Goal: Task Accomplishment & Management: Manage account settings

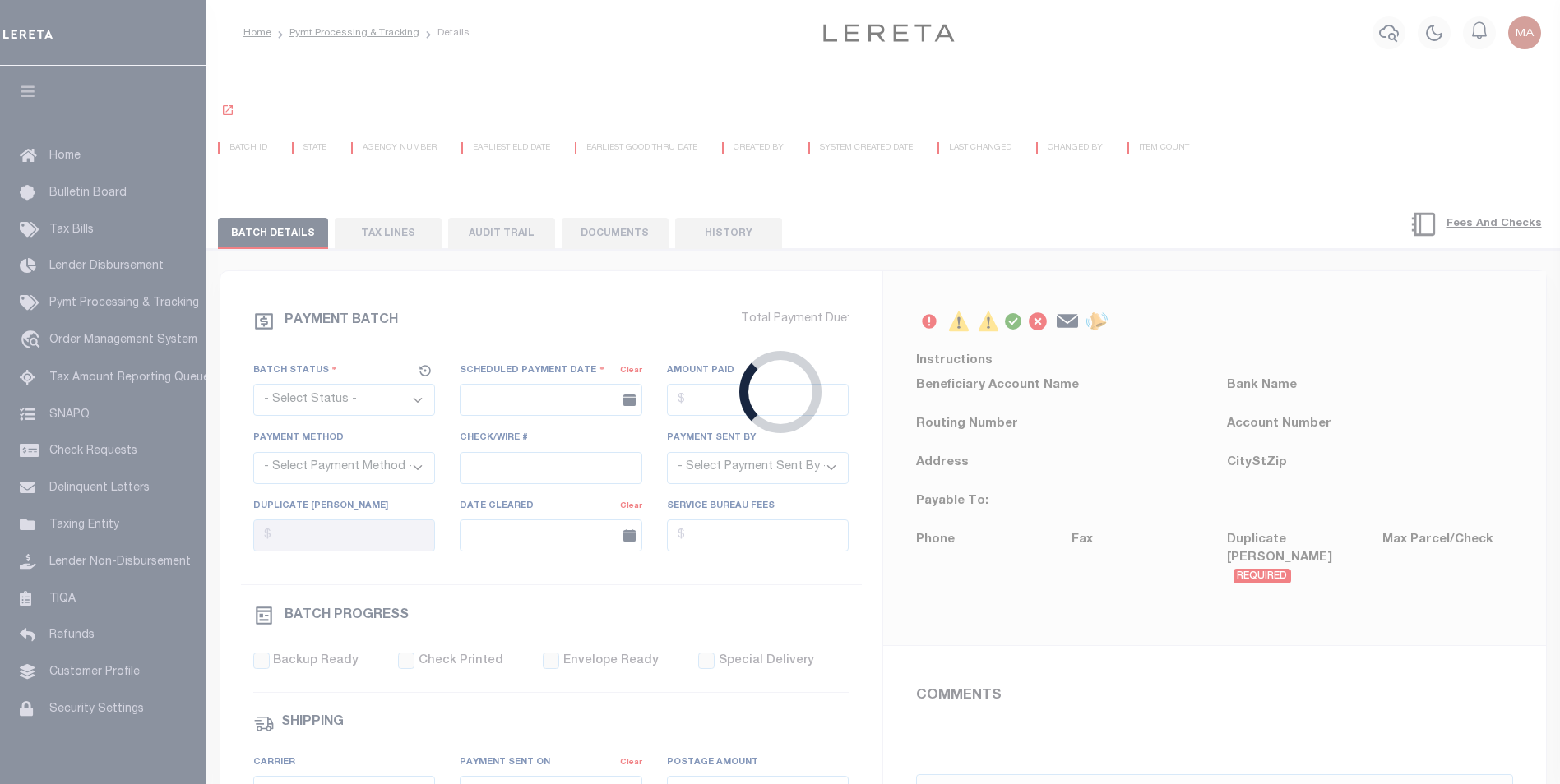
select select "SFP"
type input "[DATE]"
select select "ACH"
type input "[PERSON_NAME]"
type input "AAQDF"
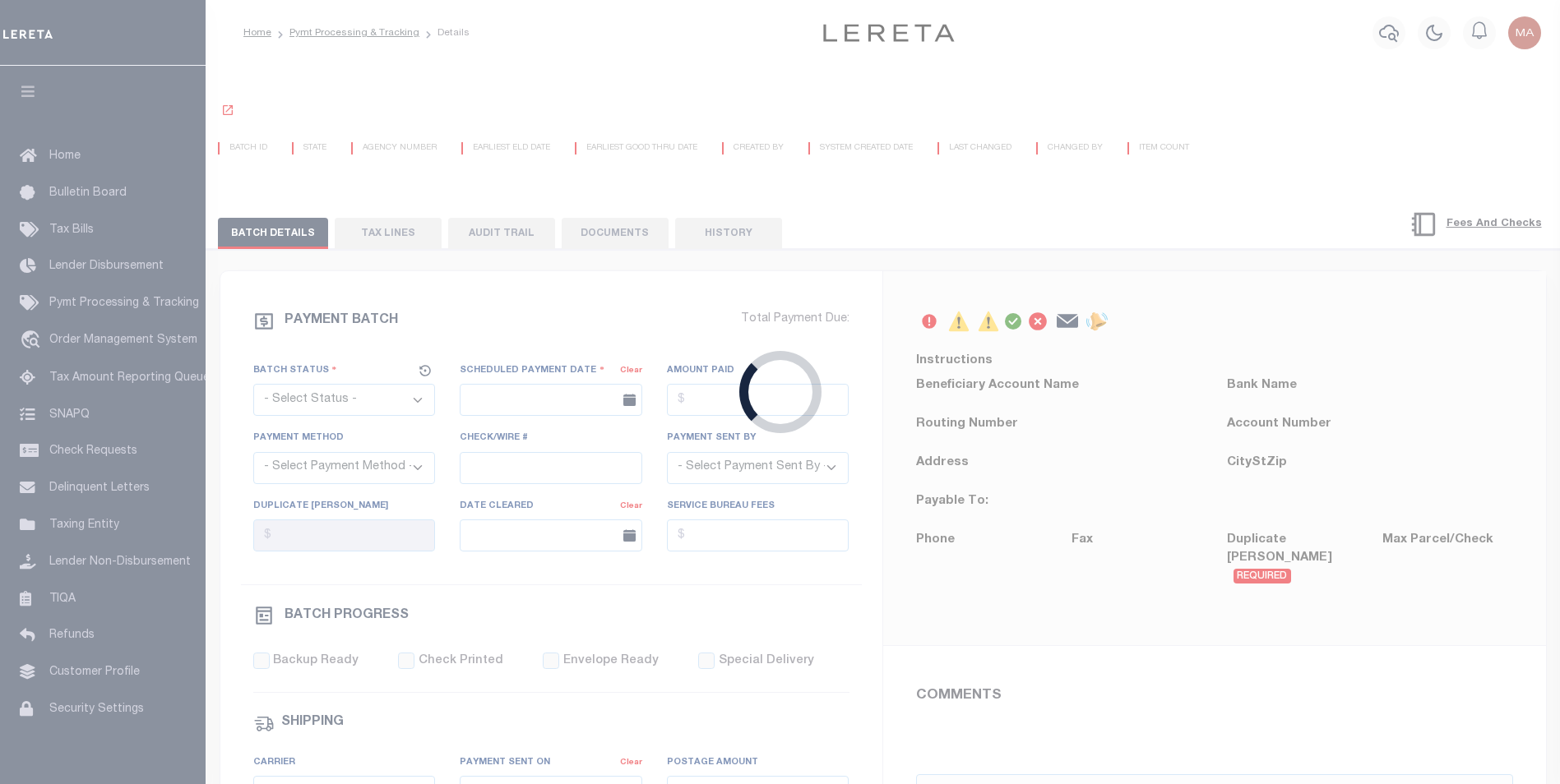
select select "63"
select select "71"
select select "44"
radio input "true"
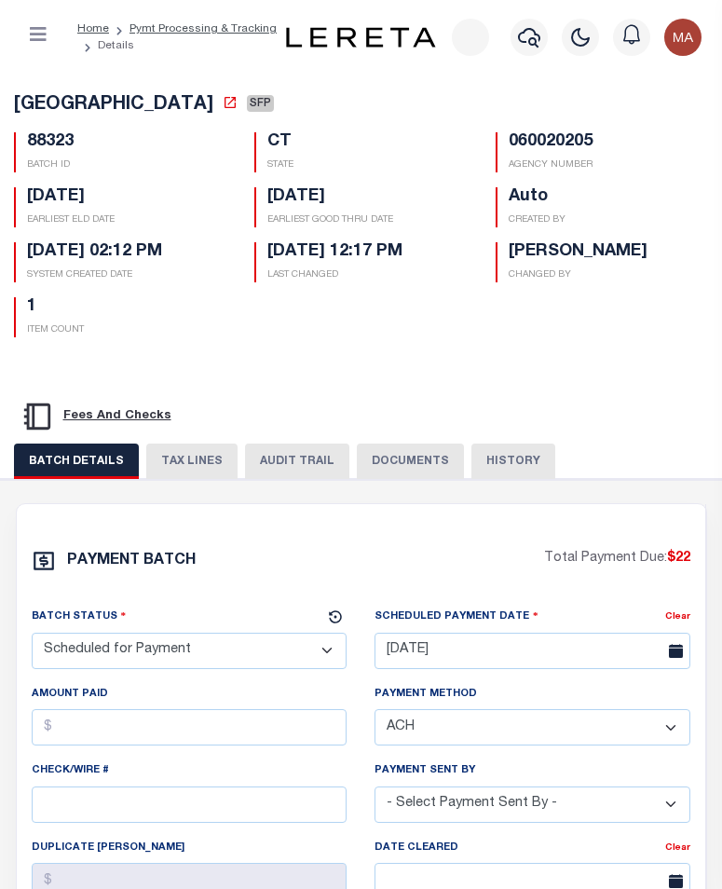
scroll to position [186, 0]
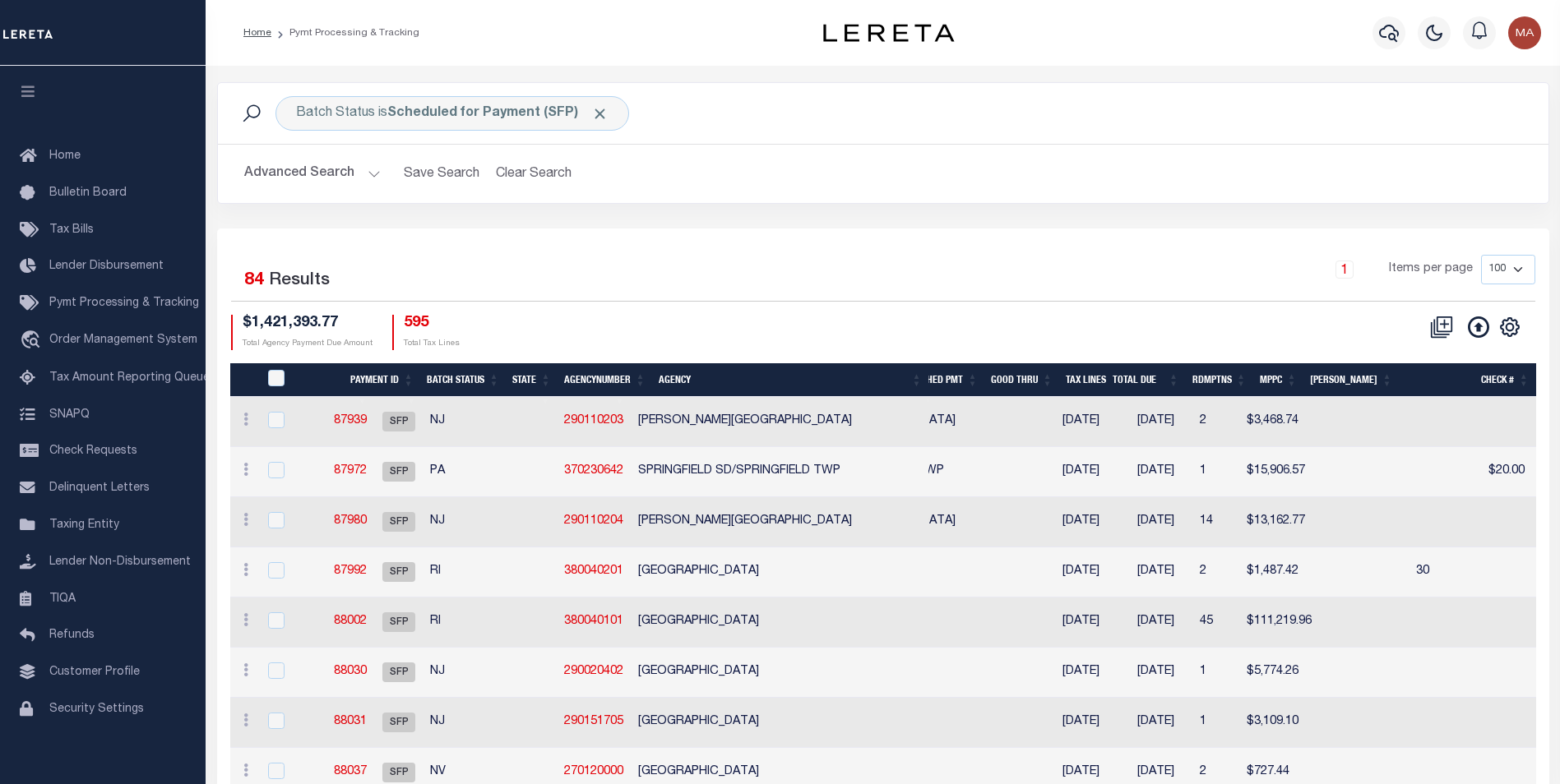
click at [372, 181] on button "Advanced Search" at bounding box center [312, 174] width 137 height 32
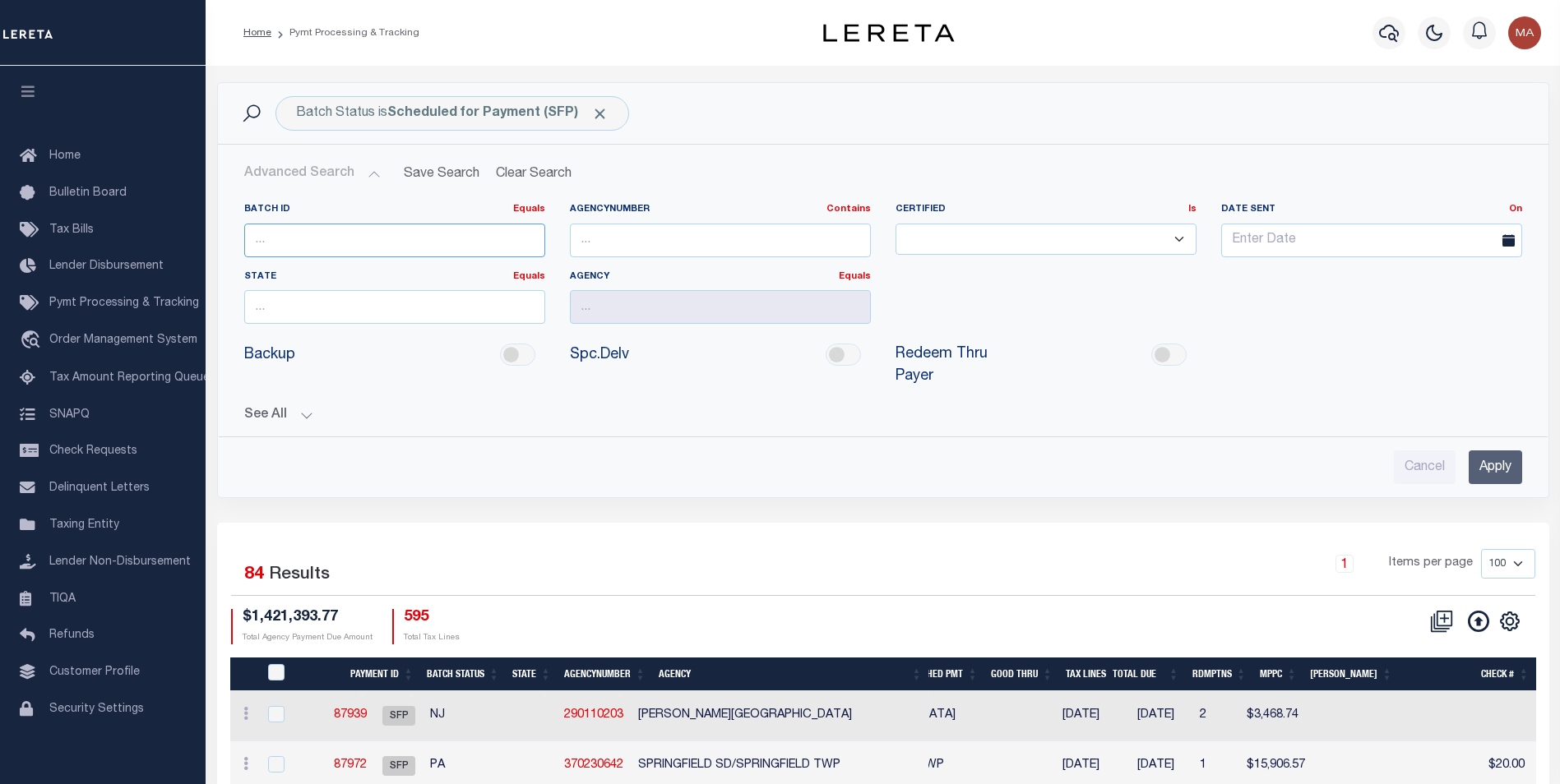
click at [431, 248] on input "number" at bounding box center [394, 241] width 301 height 34
paste input "43184"
type input "43184"
click at [1499, 454] on input "Apply" at bounding box center [1496, 467] width 54 height 34
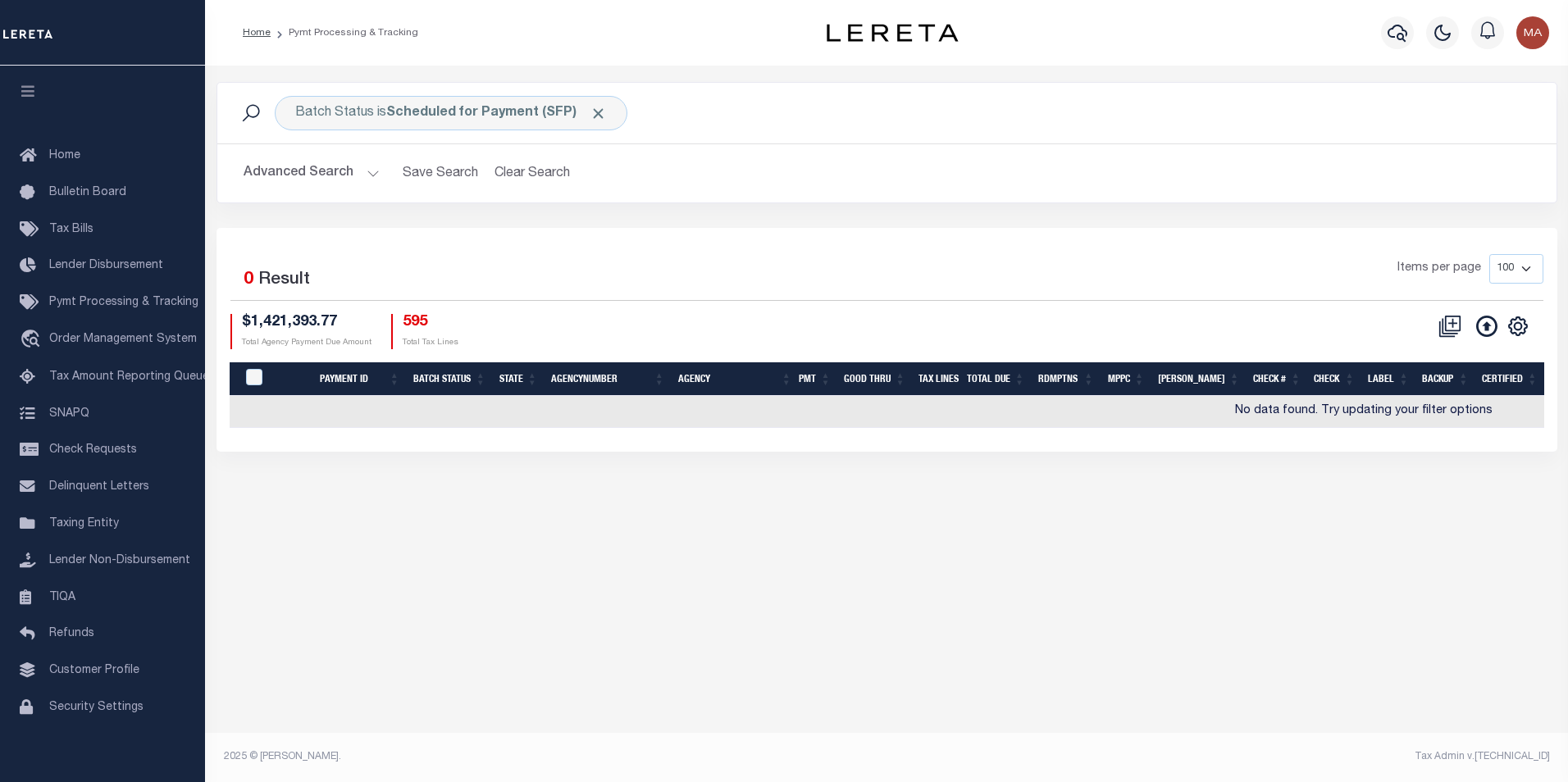
click at [374, 172] on button "Advanced Search" at bounding box center [311, 173] width 136 height 32
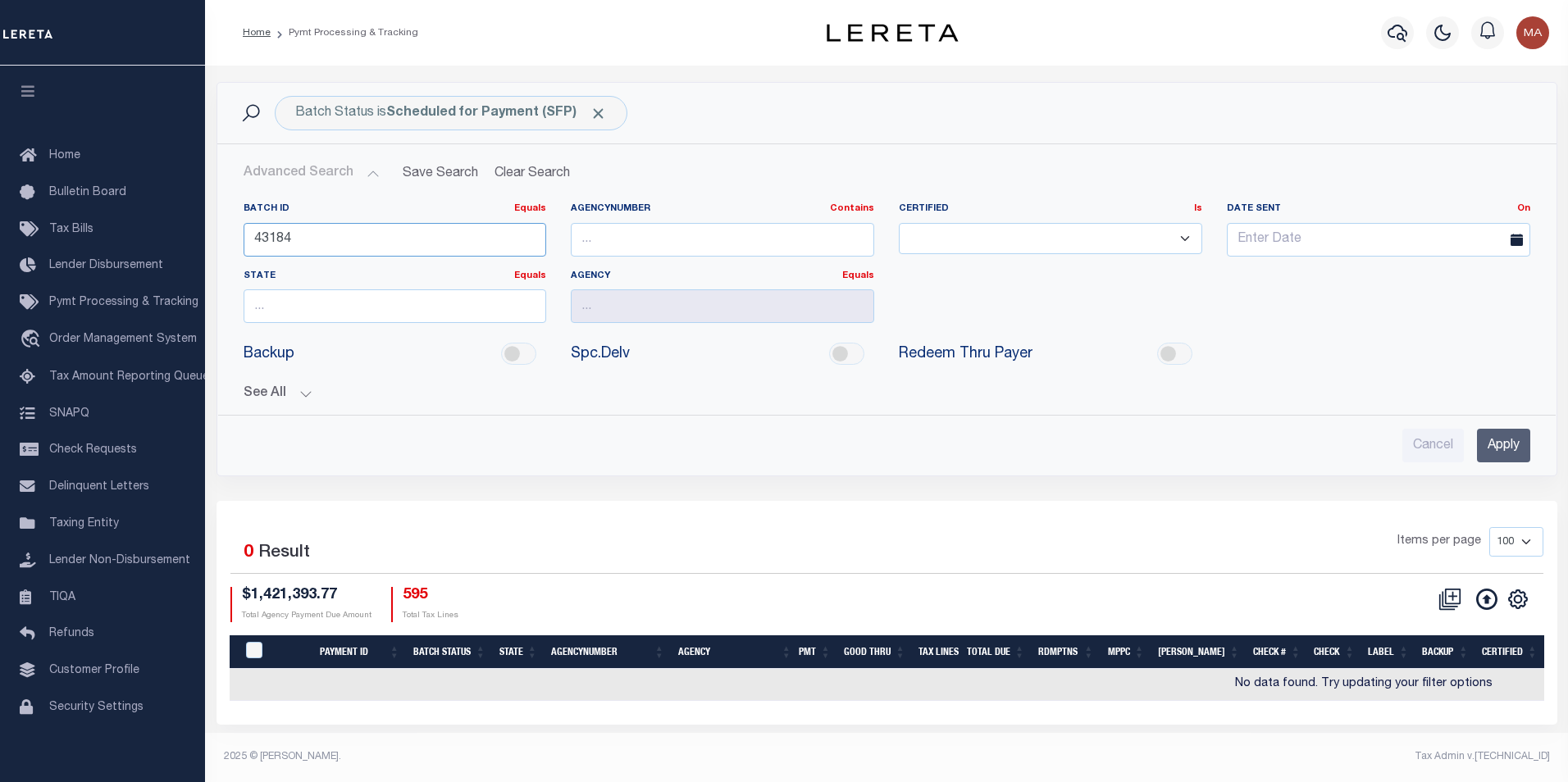
drag, startPoint x: 326, startPoint y: 234, endPoint x: 222, endPoint y: 243, distance: 104.4
click at [222, 243] on div "Batch ID Equals Equals Is Not Equal To Is Greater Than Is Less Than 43184 Agenc…" at bounding box center [887, 295] width 1337 height 212
click at [1489, 438] on input "Apply" at bounding box center [1504, 445] width 54 height 33
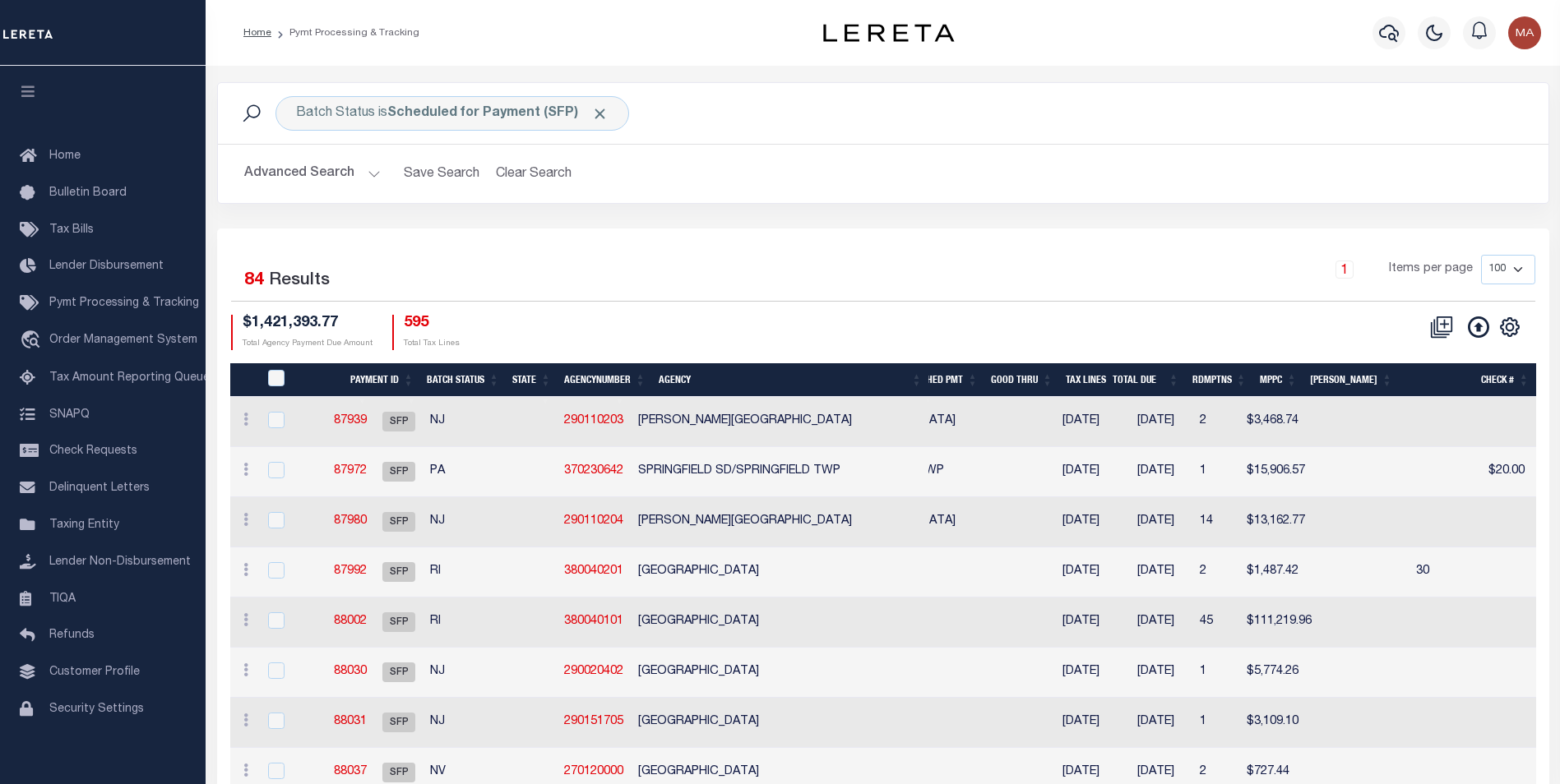
scroll to position [17, 0]
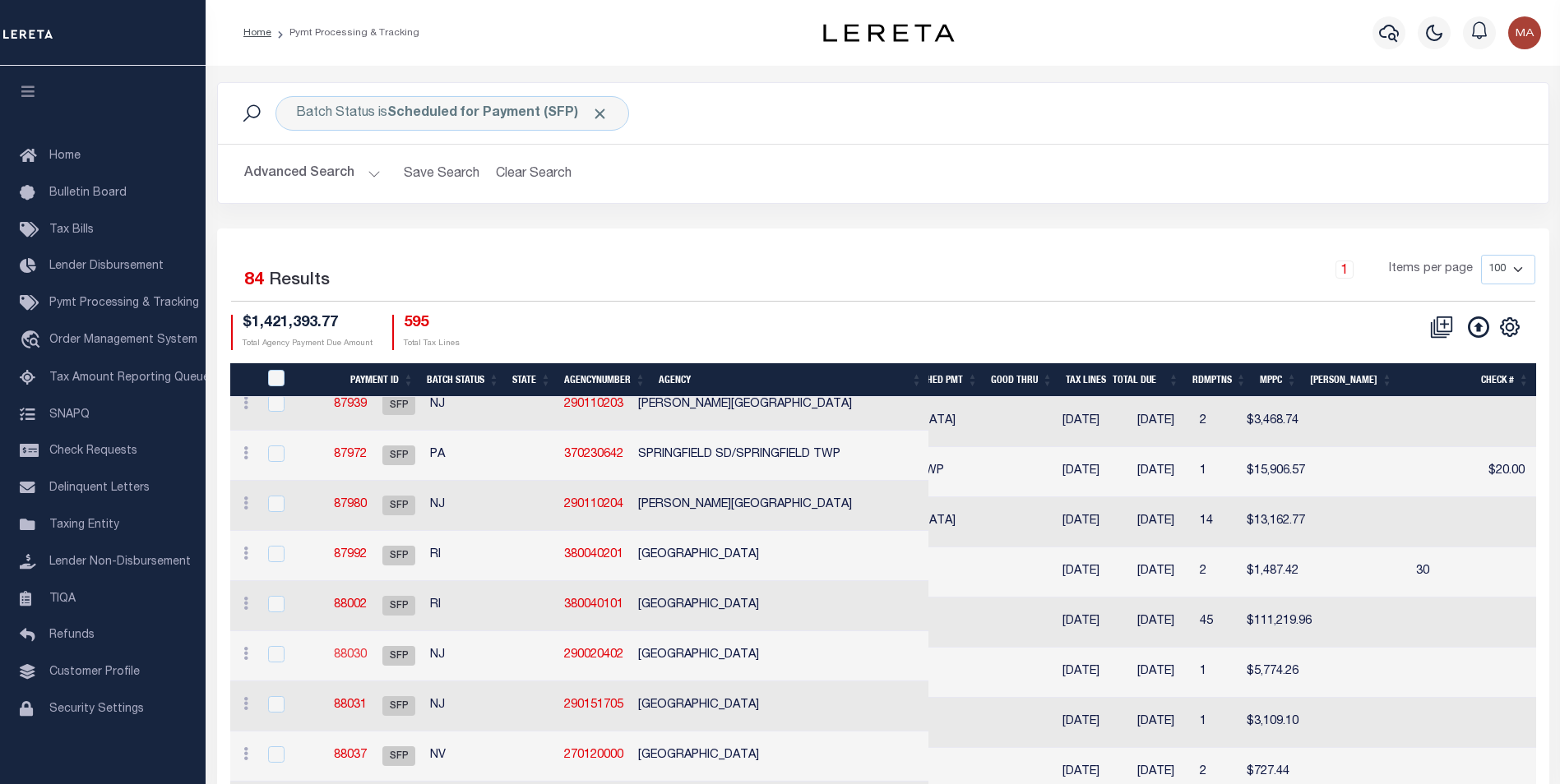
click at [367, 654] on link "88030" at bounding box center [349, 654] width 33 height 11
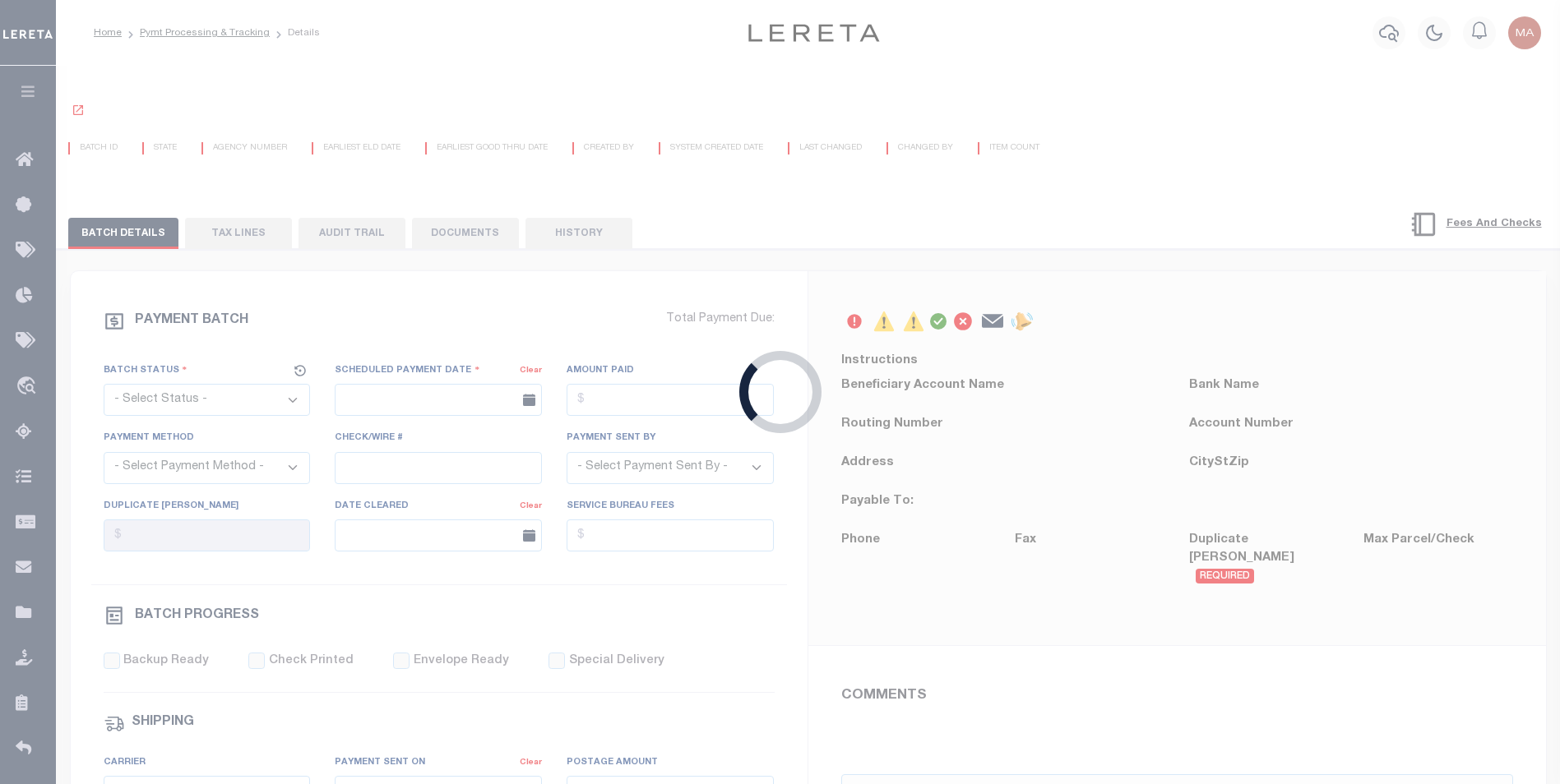
select select "SFP"
type input "08/21/2025"
type input "2"
type input "Andres"
radio input "true"
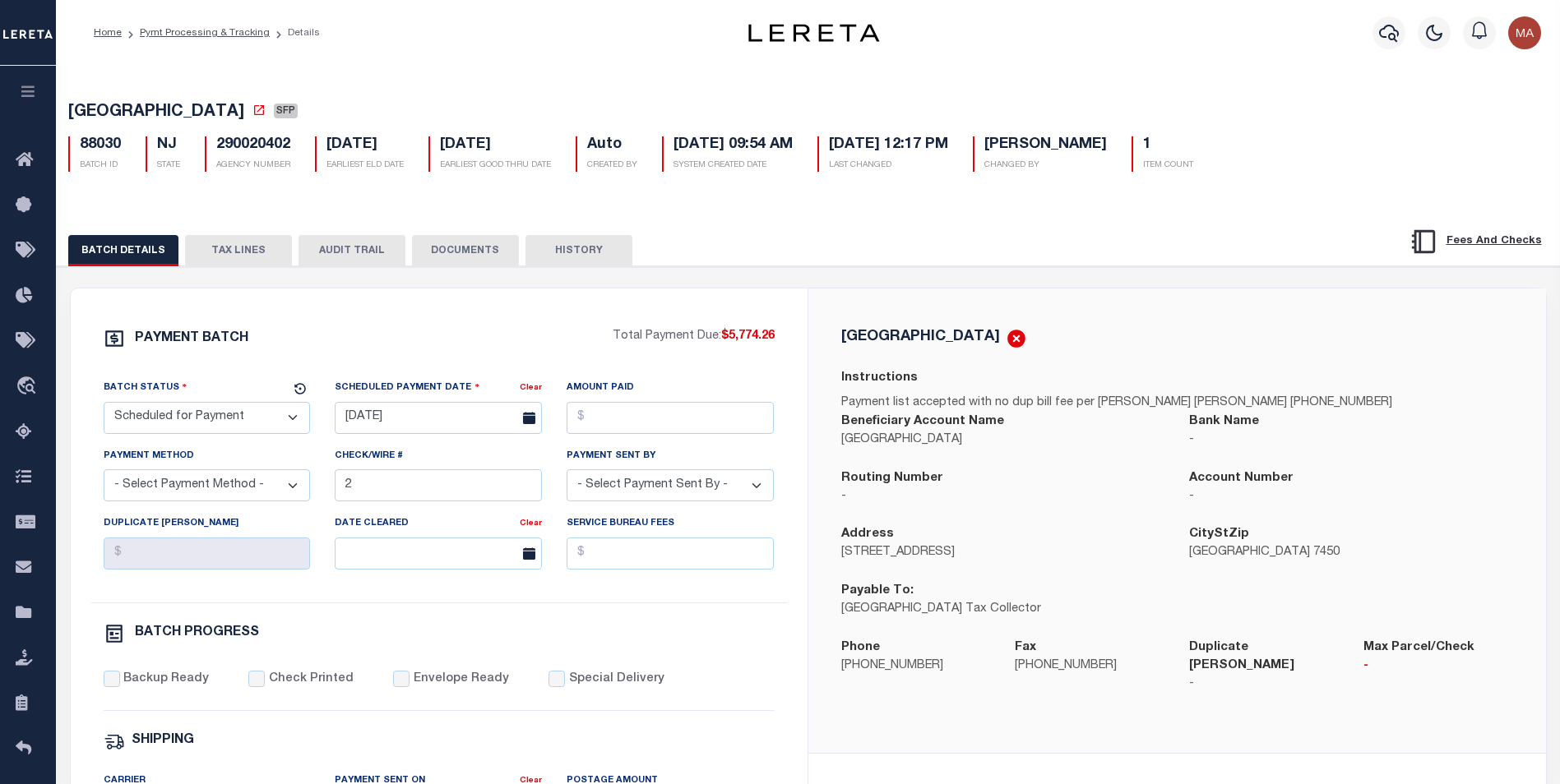
click at [261, 491] on select "- Select Payment Method - ACH Certified Check Check Direct Deposit Wire Transfe…" at bounding box center [206, 485] width 207 height 32
drag, startPoint x: 122, startPoint y: 153, endPoint x: 80, endPoint y: 153, distance: 42.0
click at [80, 153] on div "88030 BATCH ID" at bounding box center [94, 154] width 78 height 35
copy h5 "88030"
click at [265, 498] on select "- Select Payment Method - ACH Certified Check Check Direct Deposit Wire Transfe…" at bounding box center [206, 485] width 207 height 32
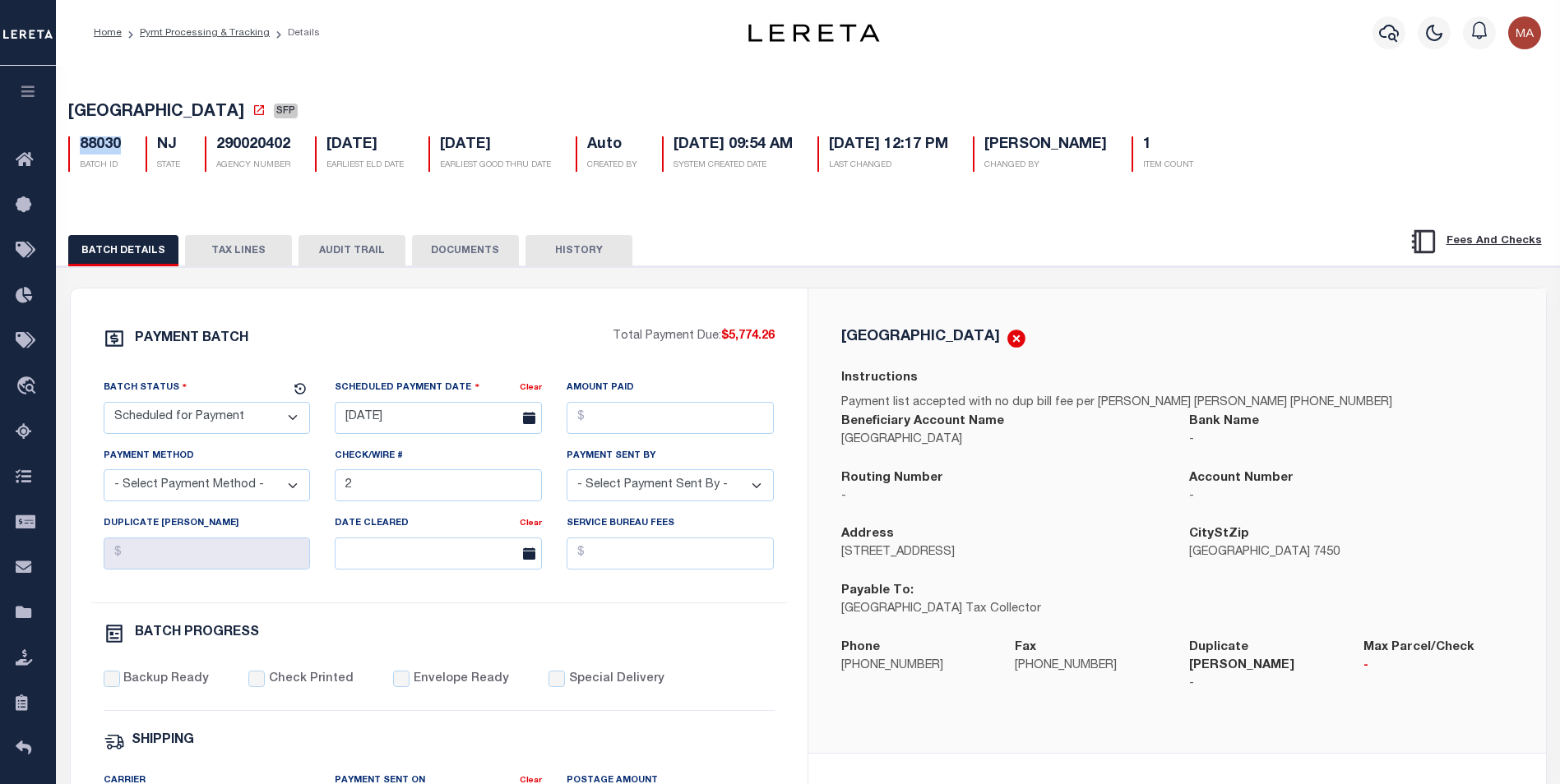
select select "PSH"
click at [103, 474] on select "- Select Payment Method - ACH Certified Check Check Direct Deposit Wire Transfe…" at bounding box center [206, 485] width 207 height 32
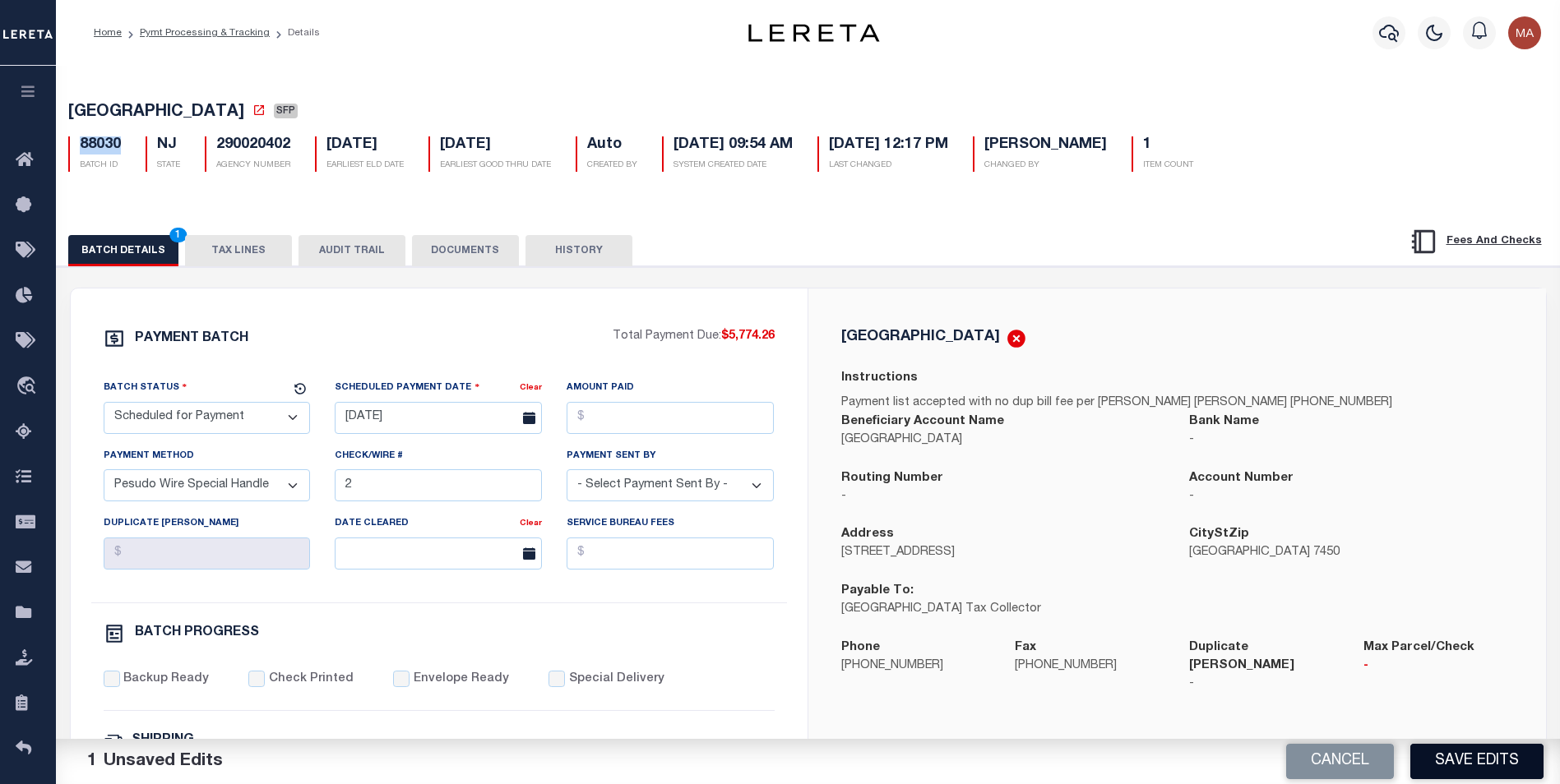
click at [1497, 760] on button "Save Edits" at bounding box center [1477, 762] width 133 height 35
